Goal: Information Seeking & Learning: Understand process/instructions

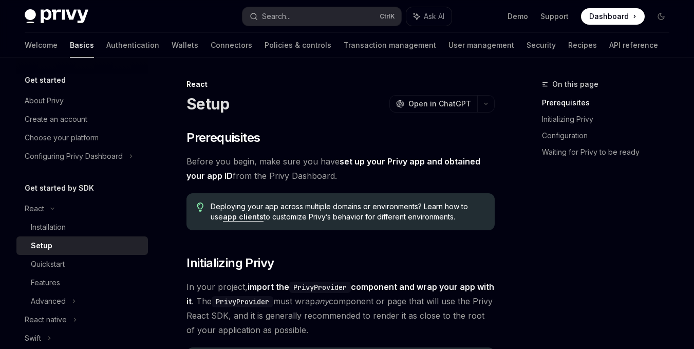
scroll to position [154, 0]
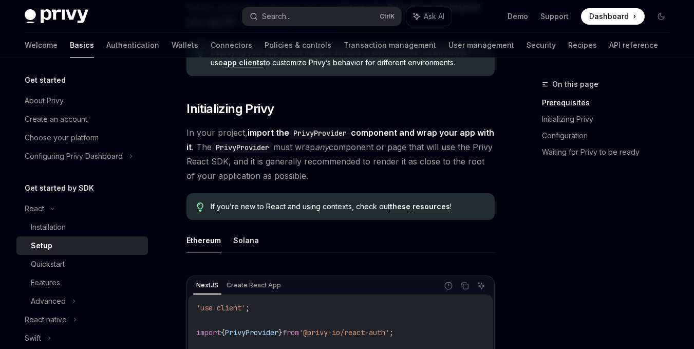
click at [63, 15] on img at bounding box center [57, 16] width 64 height 14
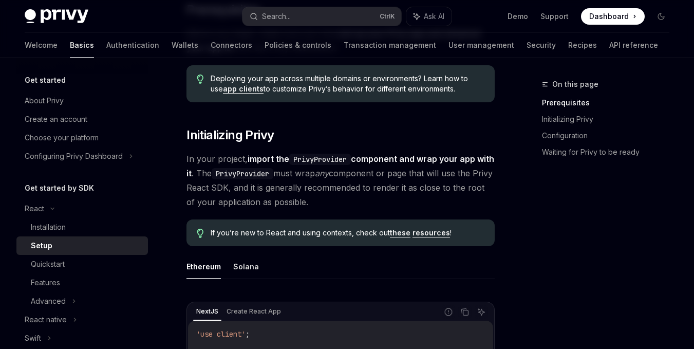
scroll to position [154, 0]
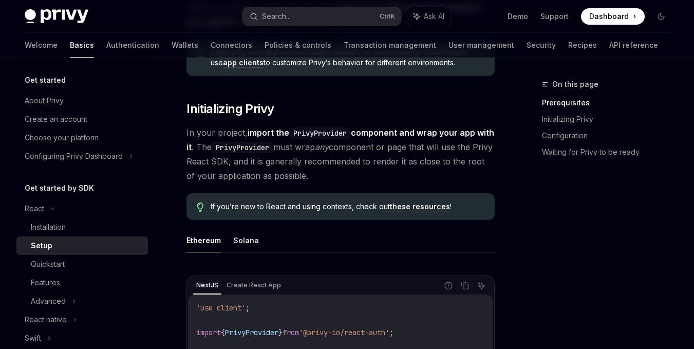
click at [56, 86] on h5 "Get started" at bounding box center [45, 80] width 41 height 12
click at [54, 80] on h5 "Get started" at bounding box center [45, 80] width 41 height 12
click at [52, 96] on div "About Privy" at bounding box center [44, 101] width 39 height 12
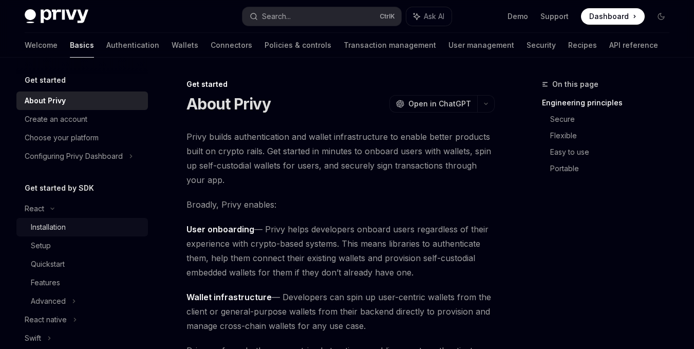
click at [57, 223] on div "Installation" at bounding box center [48, 227] width 35 height 12
type textarea "*"
